Goal: Task Accomplishment & Management: Manage account settings

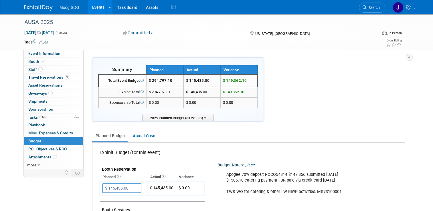
click at [97, 7] on link "Events" at bounding box center [98, 7] width 21 height 14
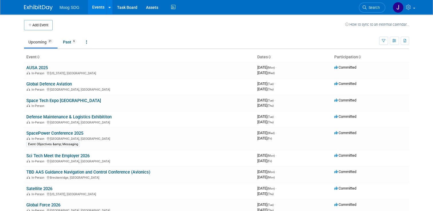
click at [76, 116] on link "Defense Maintenance & Logistics Exhibititon" at bounding box center [68, 116] width 85 height 5
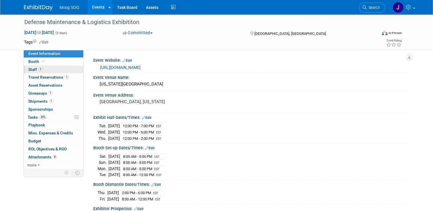
click at [46, 69] on link "1 Staff 1" at bounding box center [54, 70] width 60 height 8
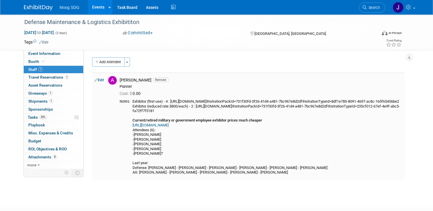
click at [96, 79] on link "Edit" at bounding box center [98, 80] width 9 height 4
select select "069fa6ef-8ac9-4cd1-9349-73d4f6acd04e"
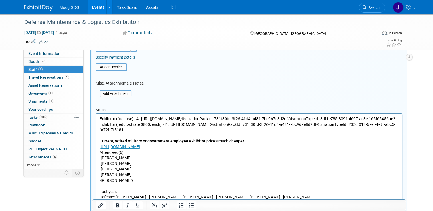
scroll to position [151, 0]
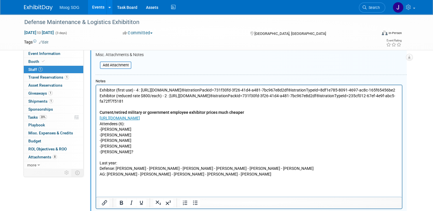
click at [148, 157] on p "Exhibitor (first use) - 4 : https://events.sae.org/rygka8?environment=P2®istrat…" at bounding box center [249, 133] width 299 height 90
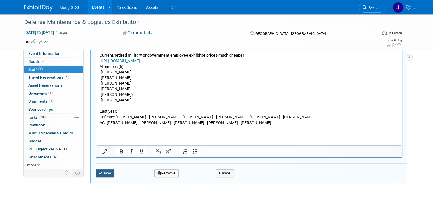
click at [108, 172] on button "Save" at bounding box center [105, 173] width 19 height 8
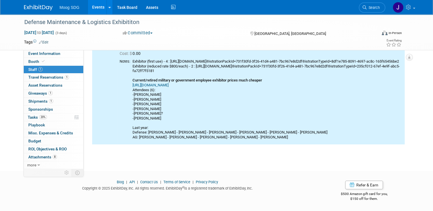
scroll to position [0, 0]
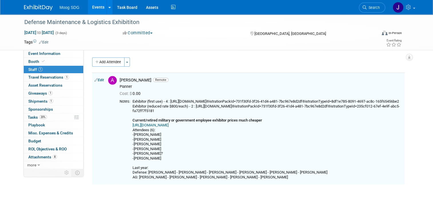
click at [95, 6] on link "Events" at bounding box center [98, 7] width 21 height 14
